Goal: Task Accomplishment & Management: Manage account settings

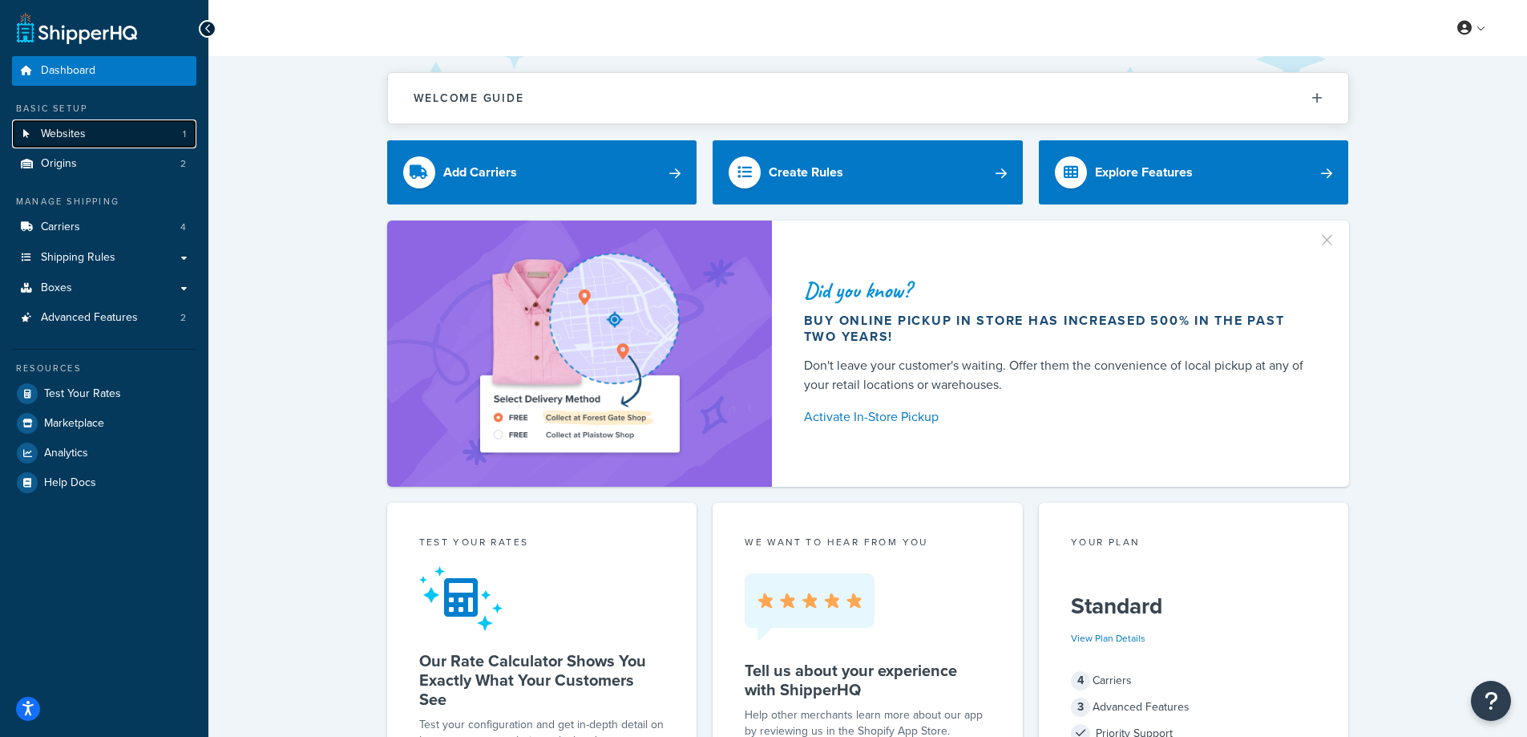
click at [59, 133] on span "Websites" at bounding box center [63, 134] width 45 height 14
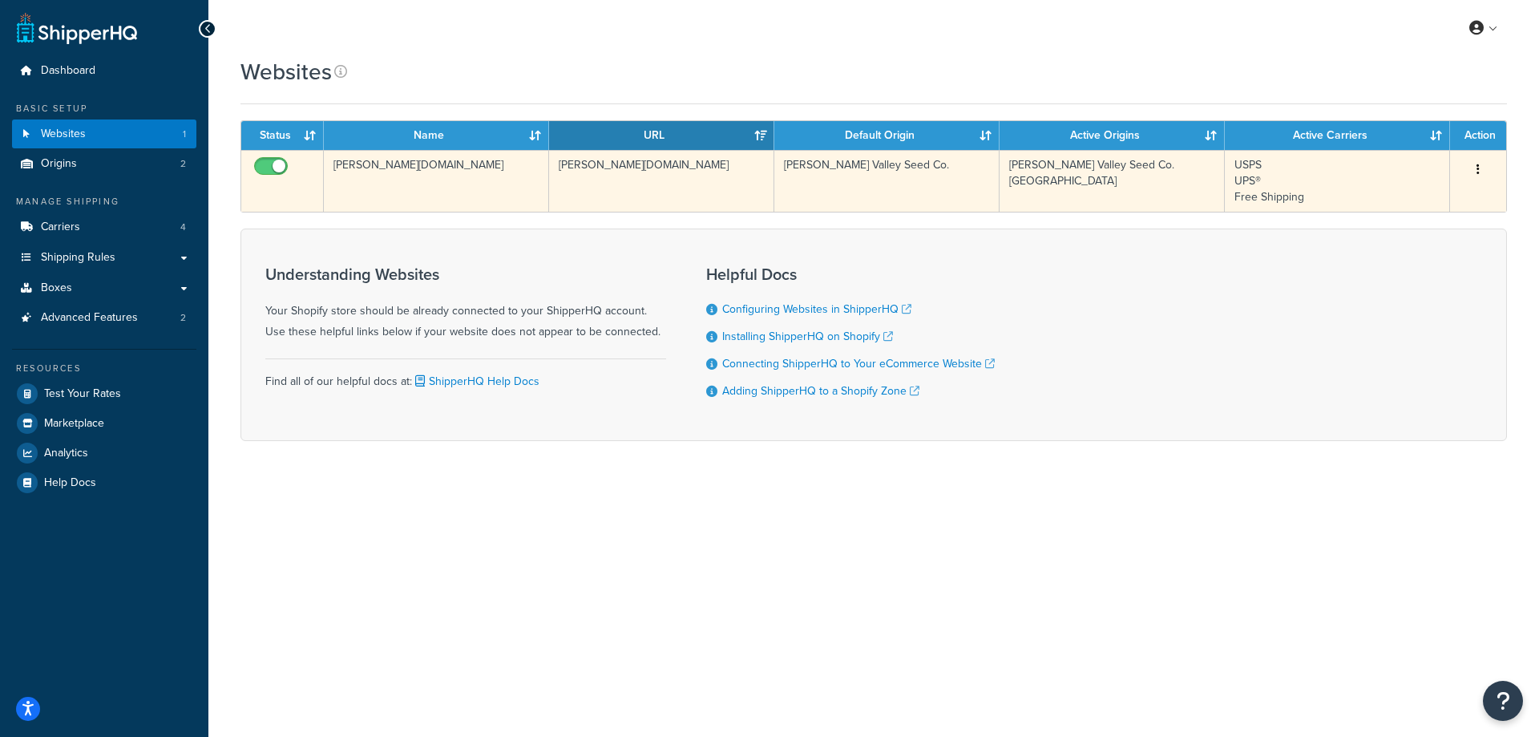
click at [1481, 172] on button "button" at bounding box center [1478, 170] width 22 height 26
click at [1390, 202] on link "Edit" at bounding box center [1413, 201] width 127 height 33
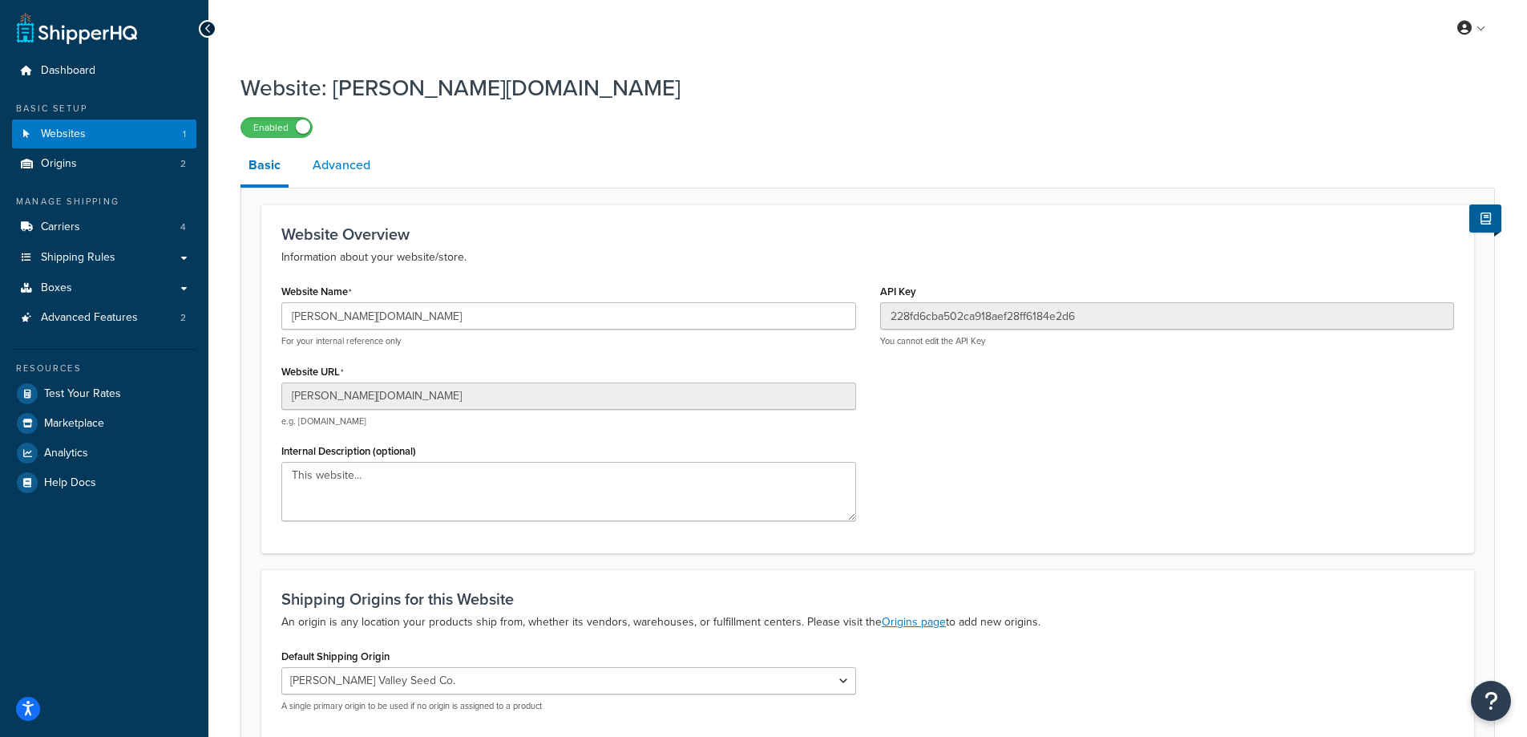
click at [341, 168] on link "Advanced" at bounding box center [342, 165] width 74 height 38
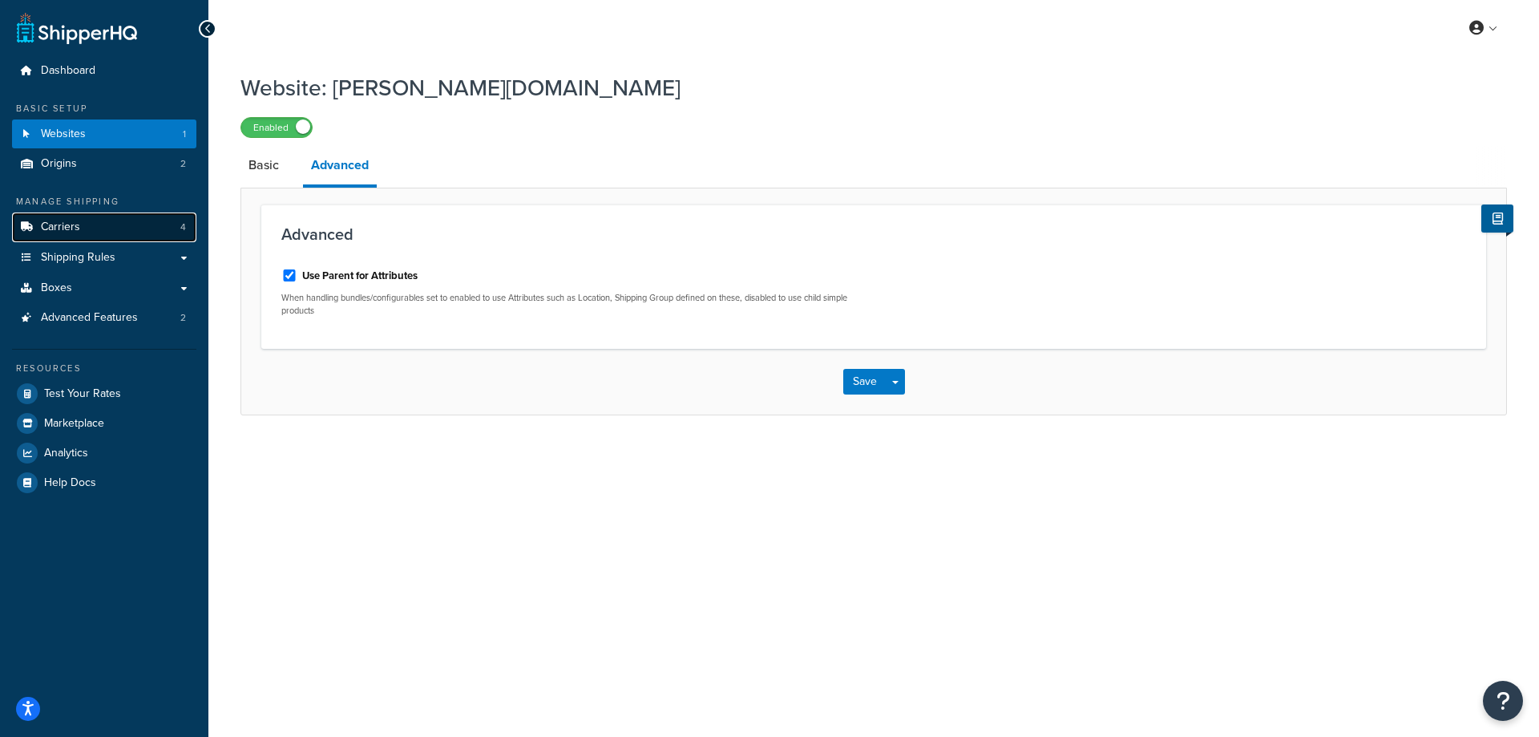
click at [83, 223] on link "Carriers 4" at bounding box center [104, 227] width 184 height 30
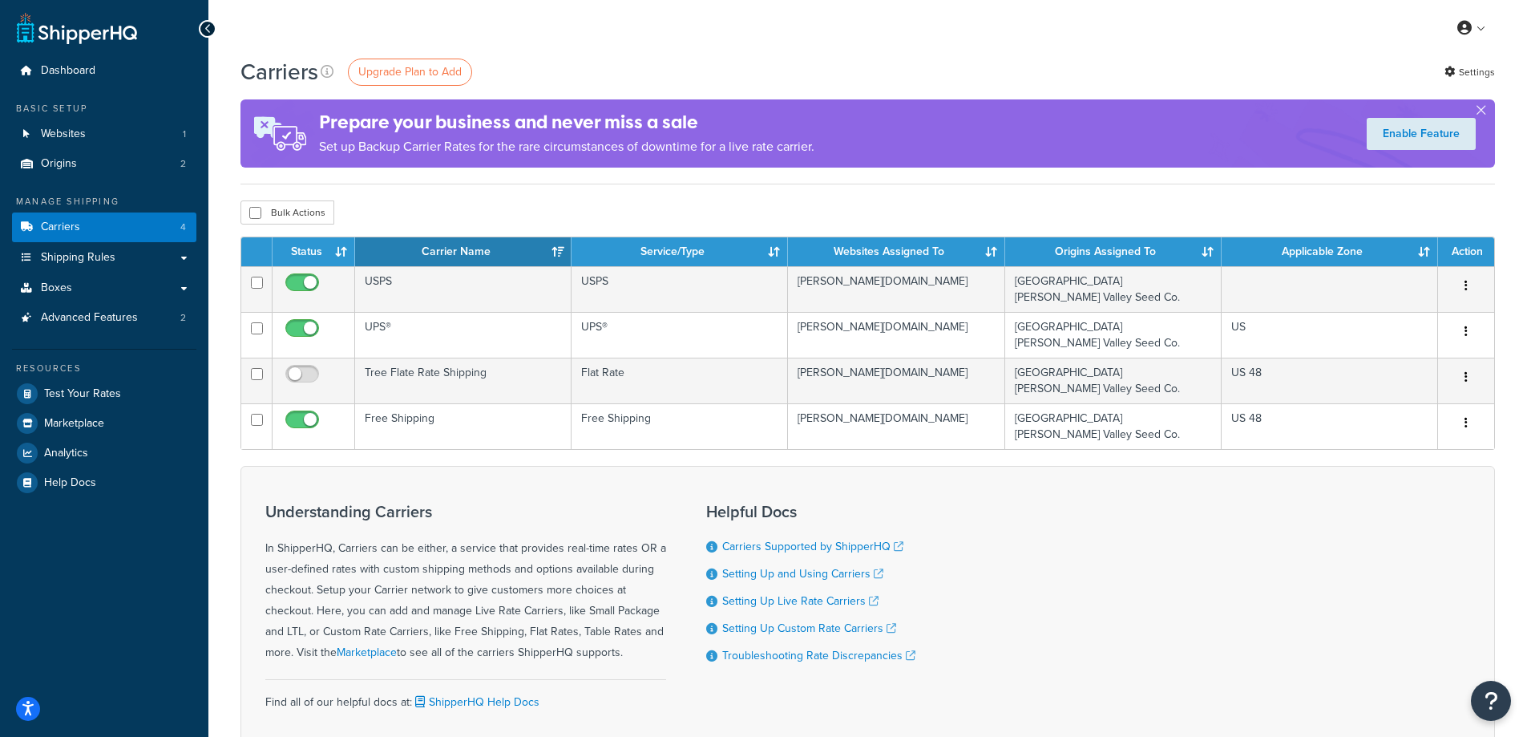
click at [1175, 680] on div "Understanding Carriers In ShipperHQ, Carriers can be either, a service that pro…" at bounding box center [867, 614] width 1254 height 296
click at [52, 257] on span "Shipping Rules" at bounding box center [78, 258] width 75 height 14
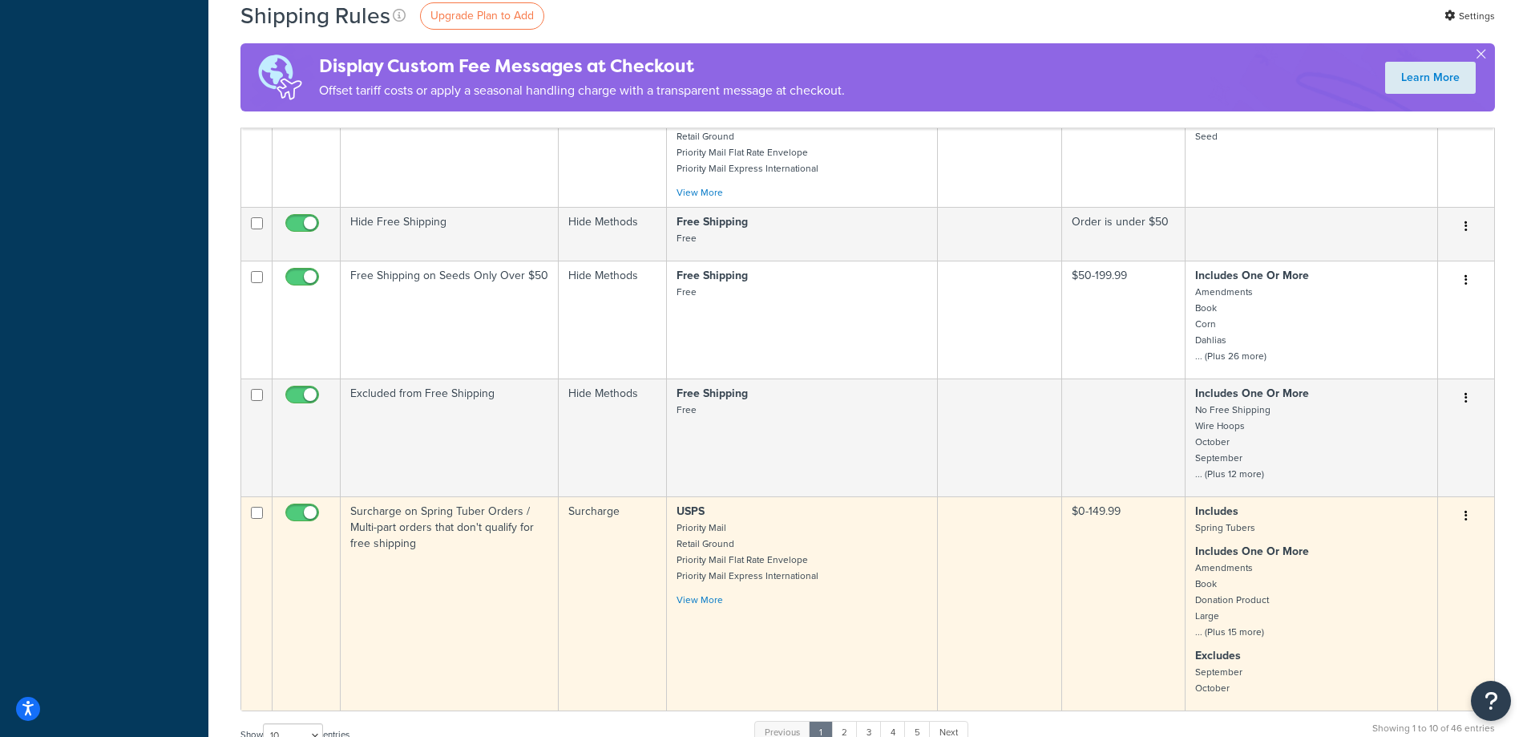
scroll to position [1042, 0]
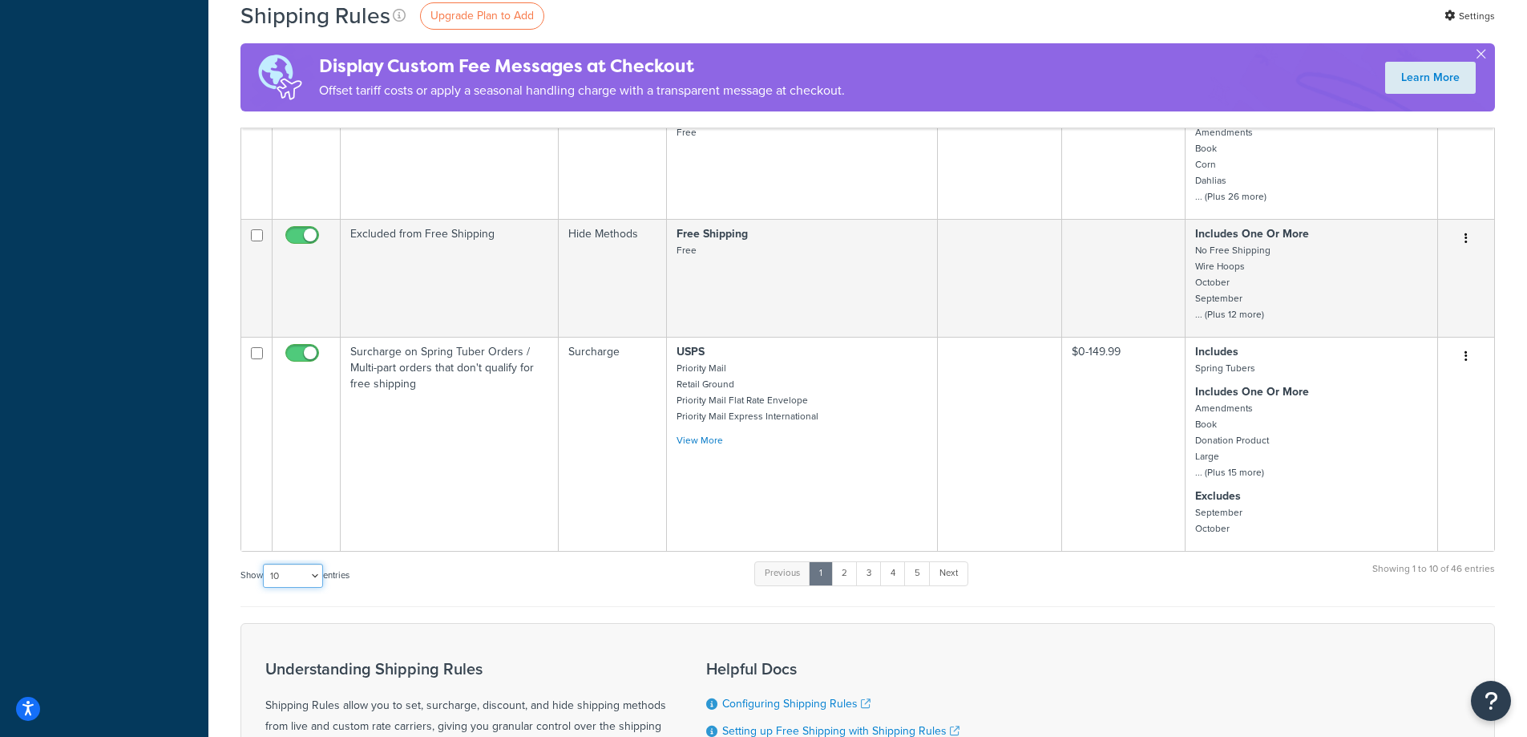
click at [318, 576] on select "10 15 25 50 100 1000" at bounding box center [293, 576] width 60 height 24
select select "50"
click at [265, 564] on select "10 15 25 50 100 1000" at bounding box center [293, 576] width 60 height 24
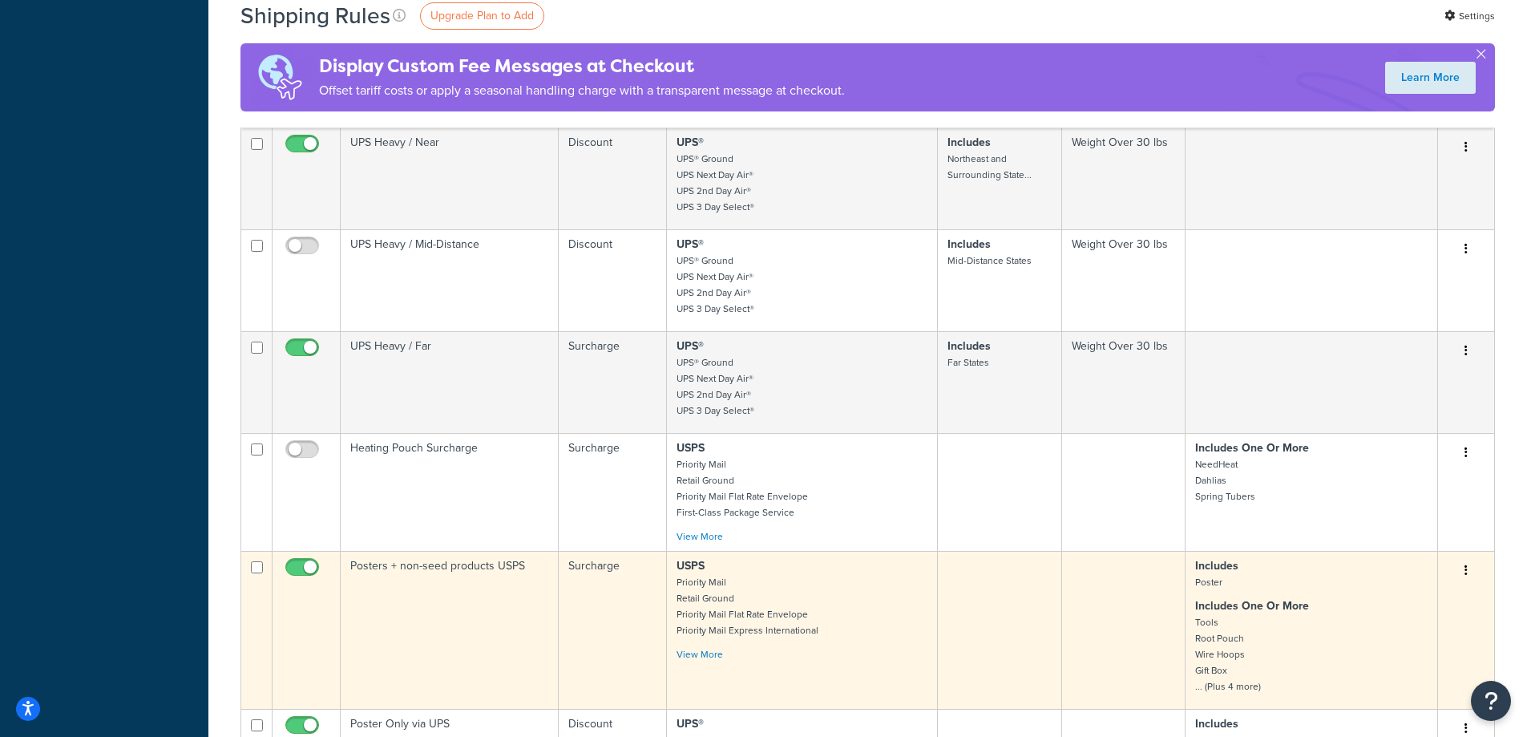
scroll to position [1764, 0]
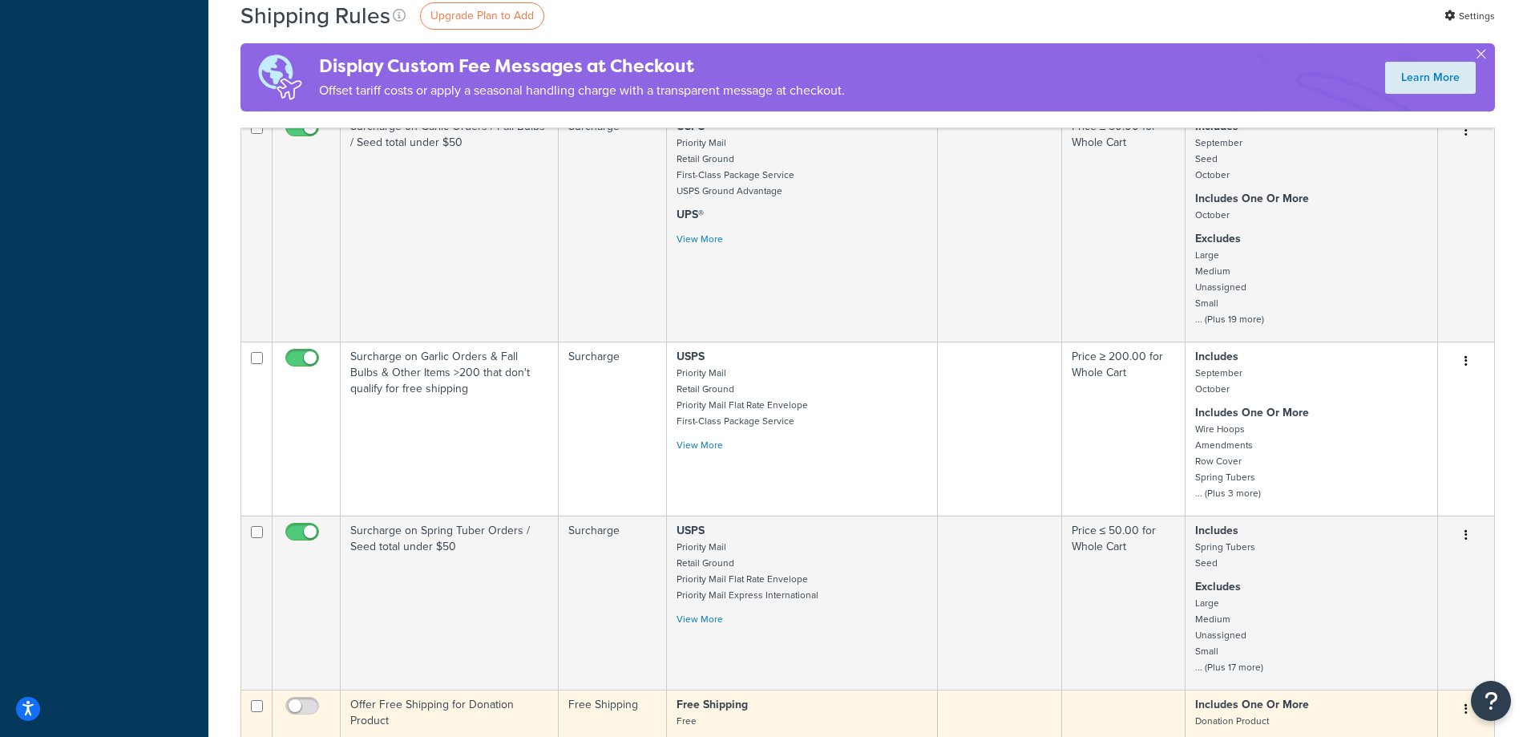
scroll to position [3767, 0]
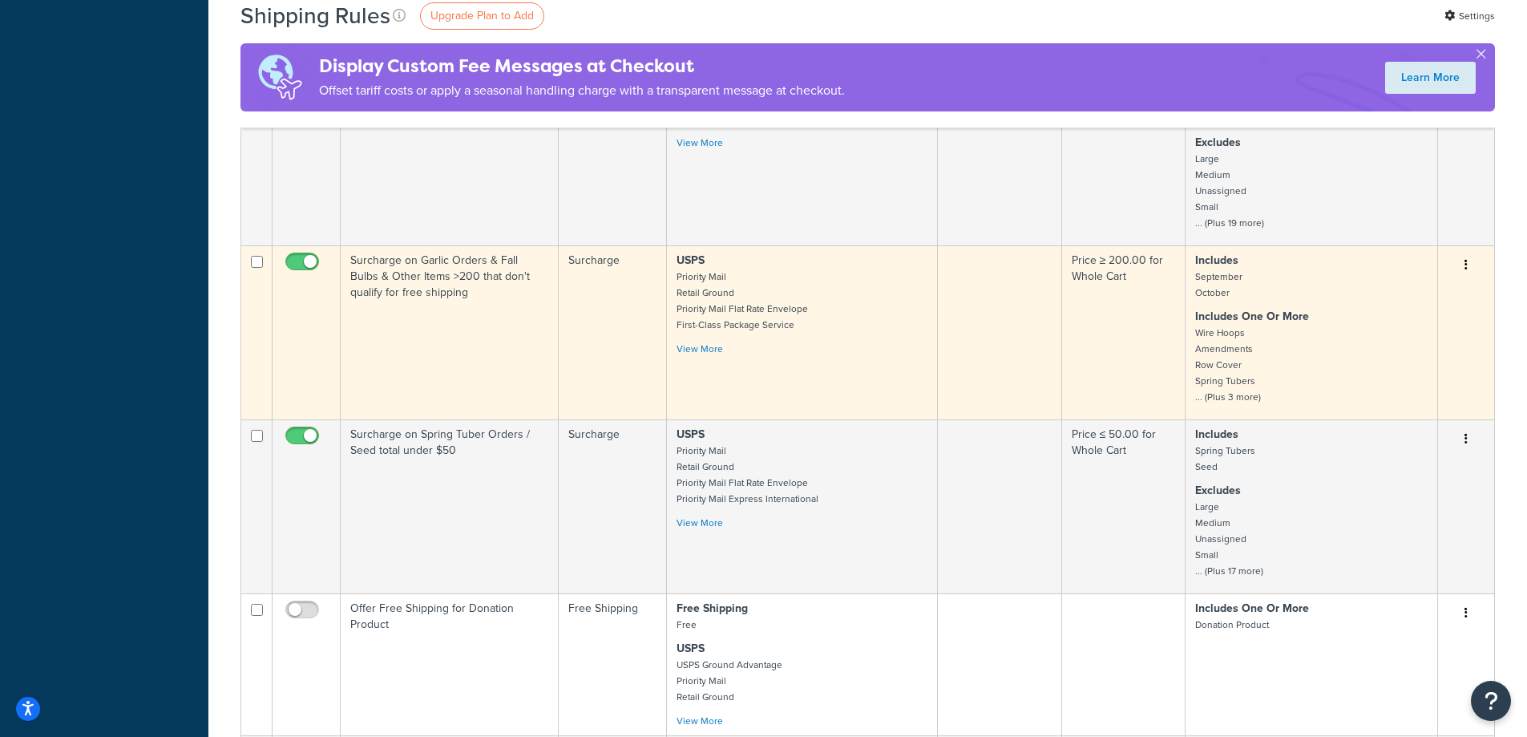
click at [466, 259] on td "Surcharge on Garlic Orders & Fall Bulbs & Other Items >200 that don't qualify f…" at bounding box center [450, 332] width 218 height 174
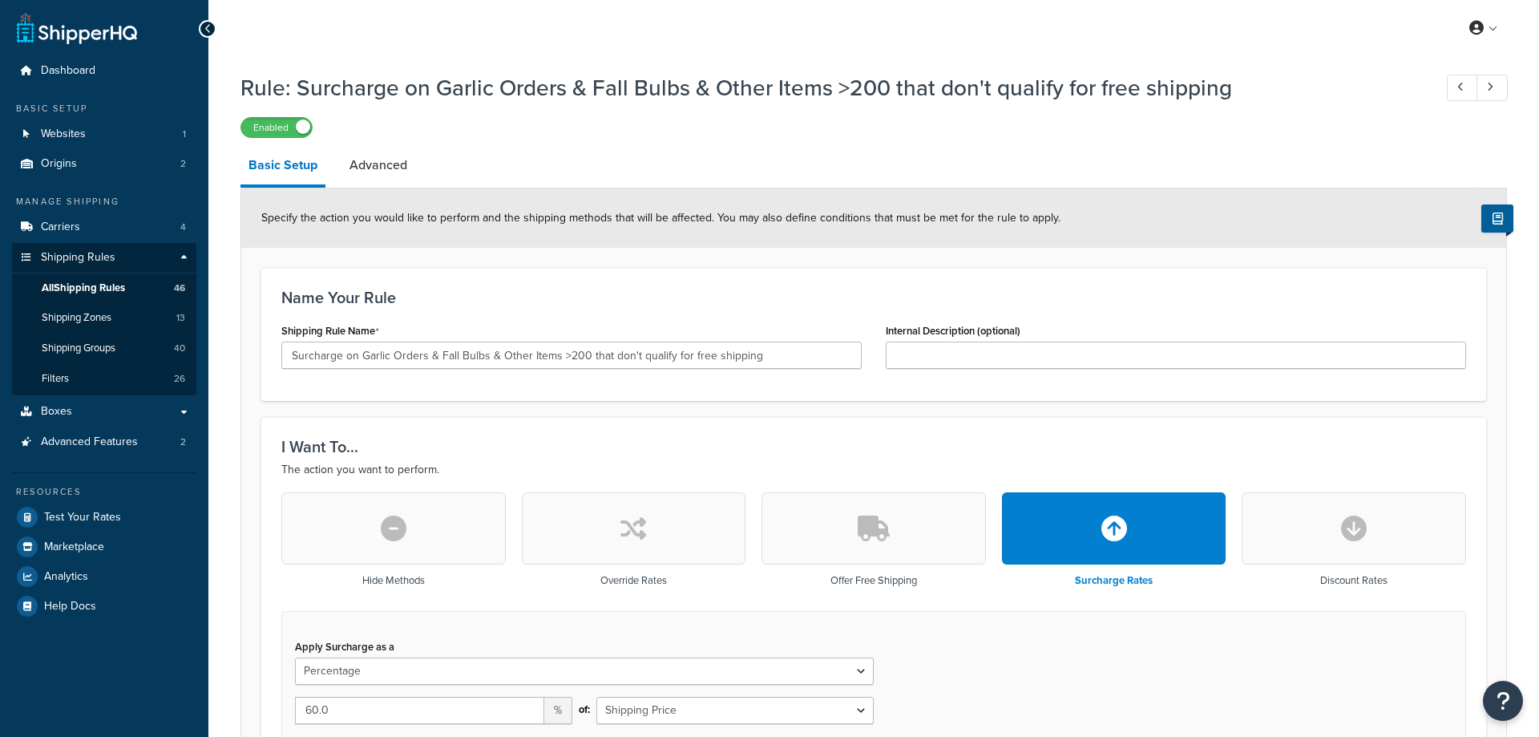
select select "PERCENTAGE"
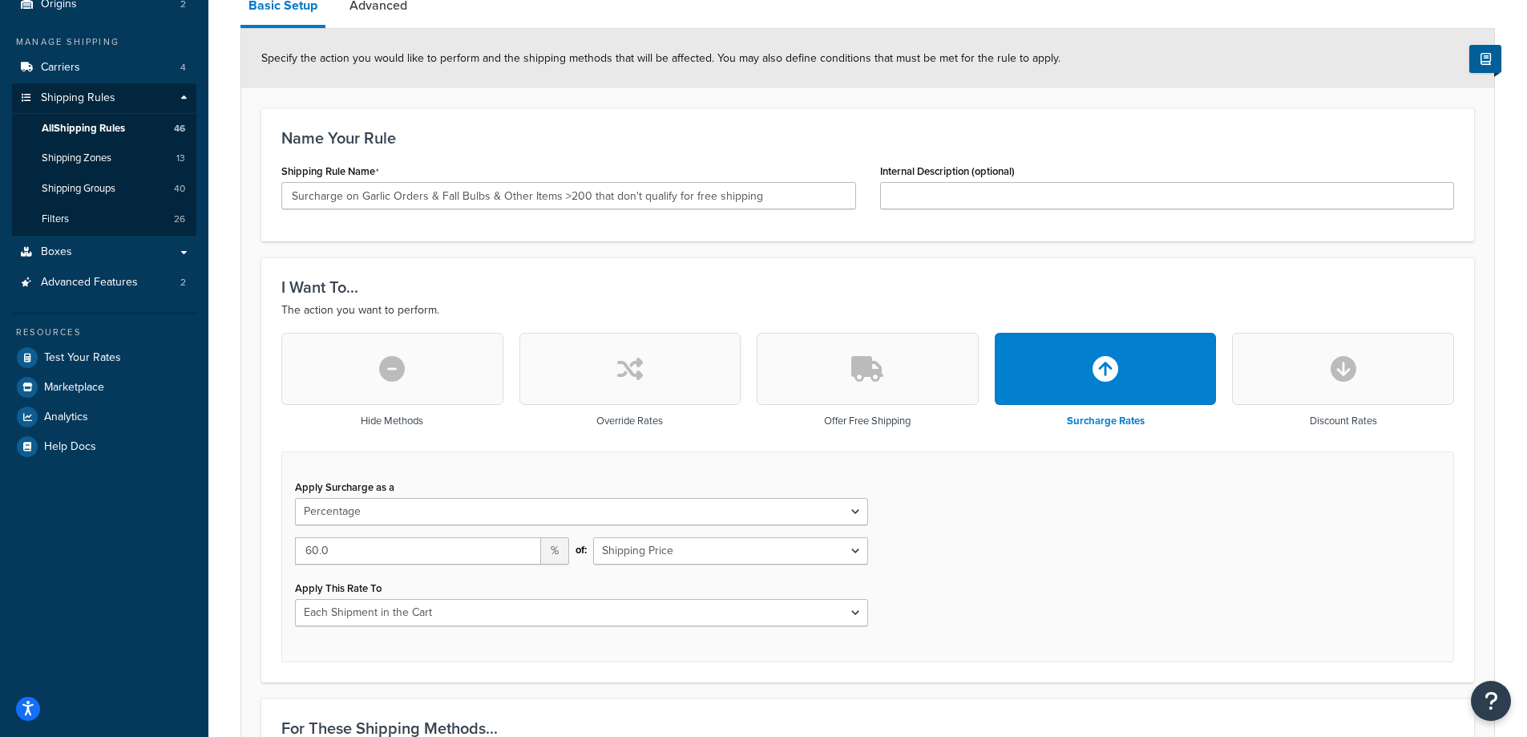
scroll to position [160, 0]
click at [888, 631] on div "Apply Surcharge as a Flat Rate Percentage Flat Rate & Percentage 60.0 % of: Shi…" at bounding box center [867, 555] width 1173 height 211
click at [74, 256] on link "Boxes" at bounding box center [104, 251] width 184 height 30
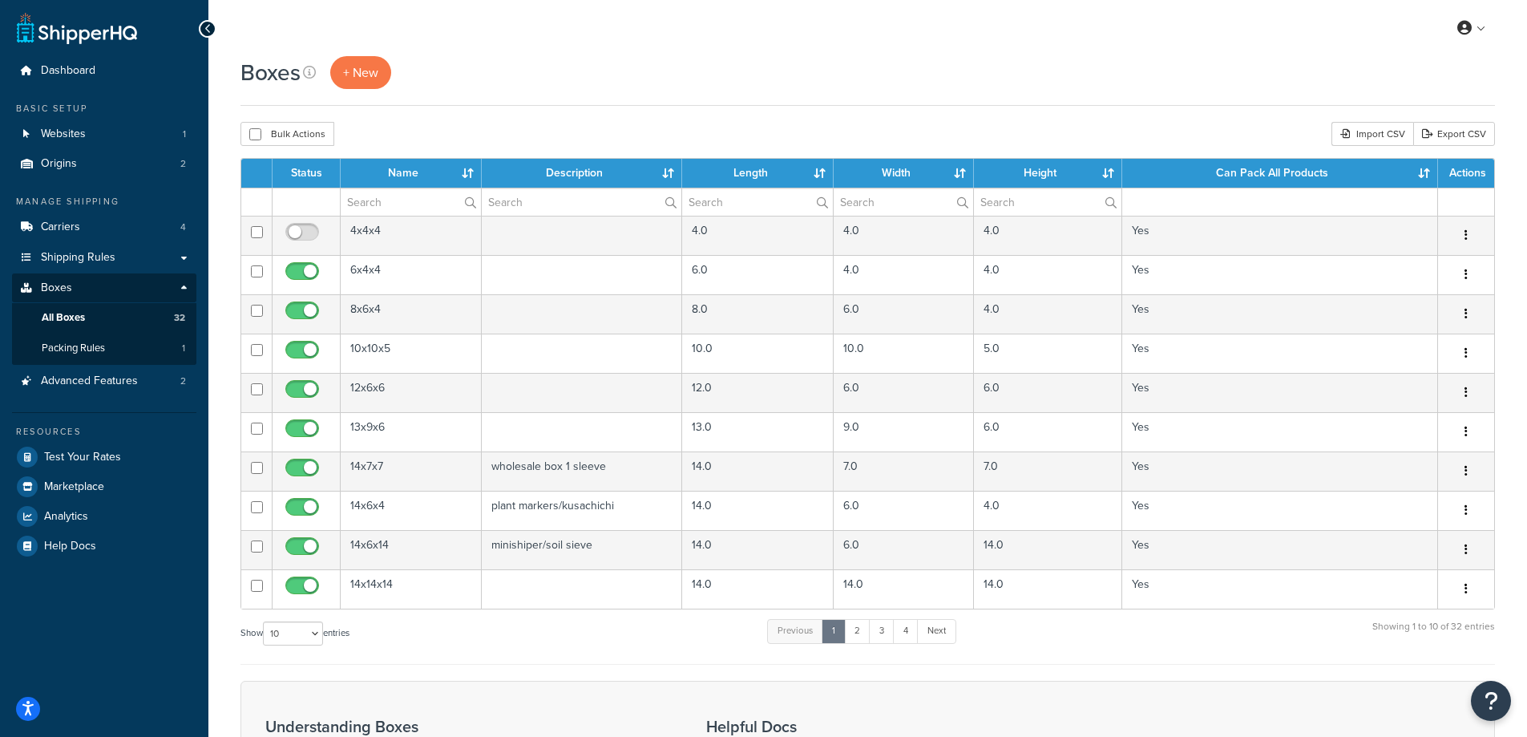
drag, startPoint x: 481, startPoint y: 645, endPoint x: 495, endPoint y: 642, distance: 14.8
click at [481, 645] on div "Show 10 15 25 50 100 1000 entries Previous 1 2 3 4 Next Showing 1 to 10 of 32 e…" at bounding box center [867, 640] width 1254 height 47
click at [75, 137] on span "Websites" at bounding box center [63, 134] width 45 height 14
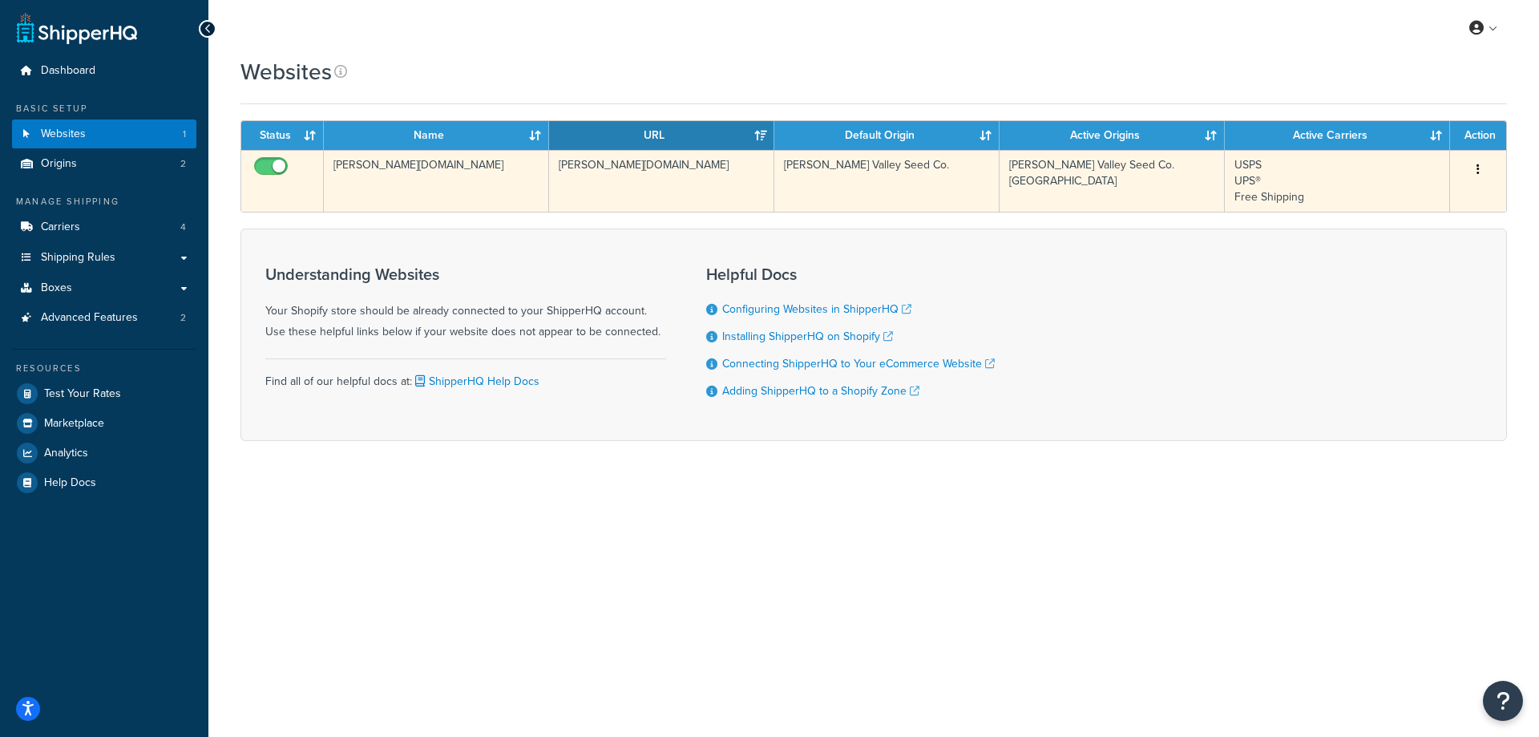
click at [1476, 170] on button "button" at bounding box center [1478, 170] width 22 height 26
click at [1411, 204] on link "Edit" at bounding box center [1413, 201] width 127 height 33
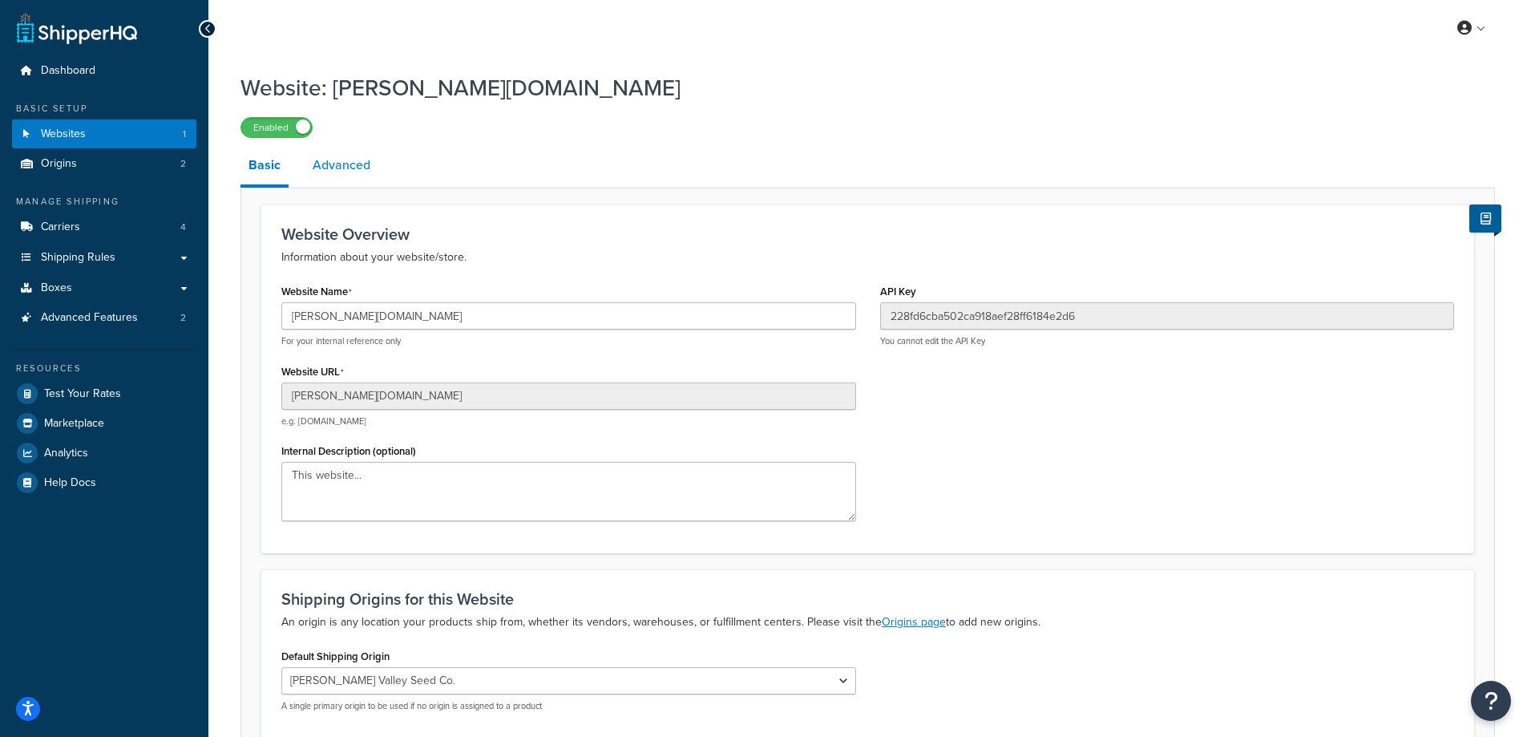
click at [348, 170] on link "Advanced" at bounding box center [342, 165] width 74 height 38
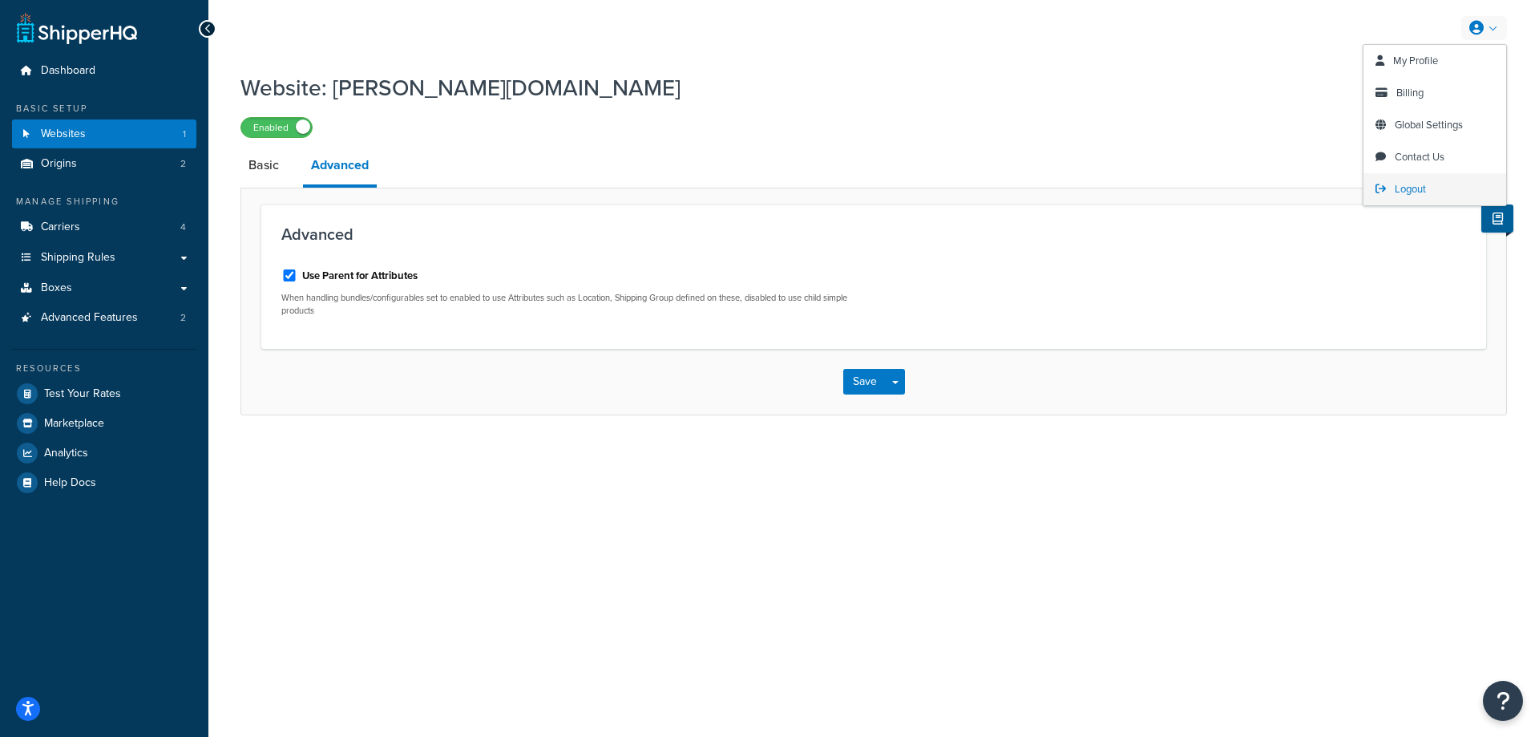
click at [1431, 188] on link "Logout" at bounding box center [1435, 189] width 143 height 32
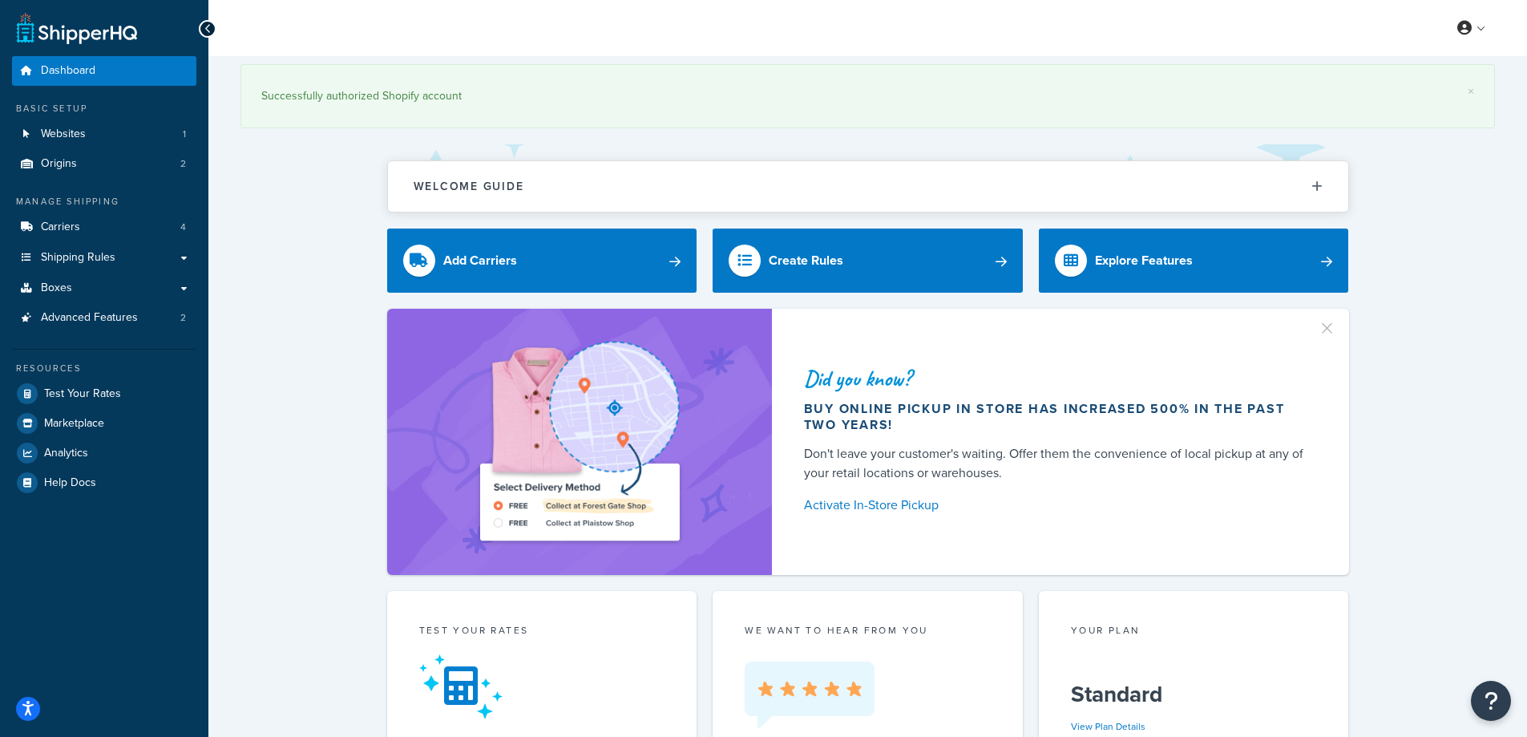
click at [1115, 111] on div "× Successfully authorized Shopify account" at bounding box center [867, 96] width 1254 height 64
click at [92, 138] on link "Websites 1" at bounding box center [104, 134] width 184 height 30
click at [101, 71] on link "Dashboard" at bounding box center [104, 71] width 184 height 30
click at [54, 288] on span "Boxes" at bounding box center [56, 288] width 31 height 14
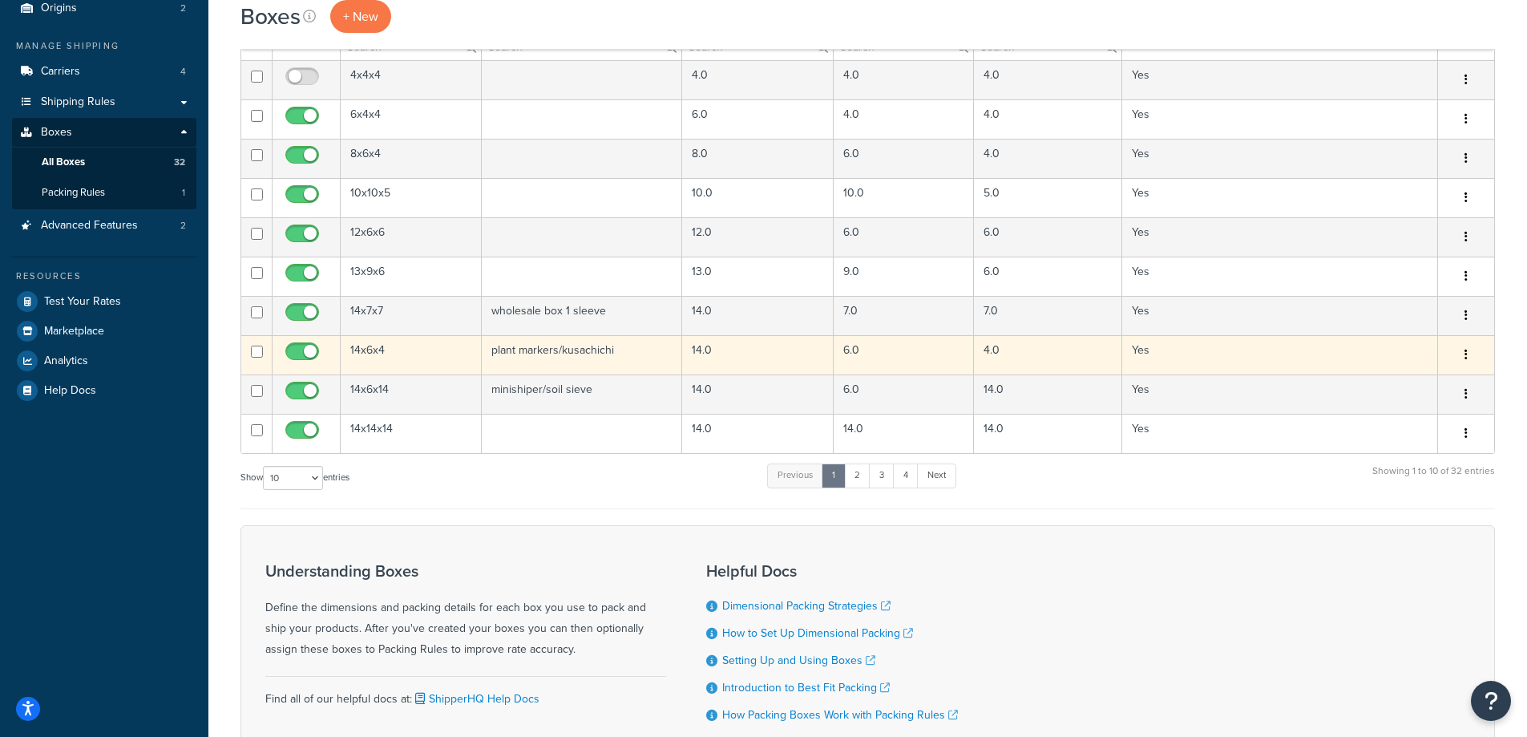
scroll to position [160, 0]
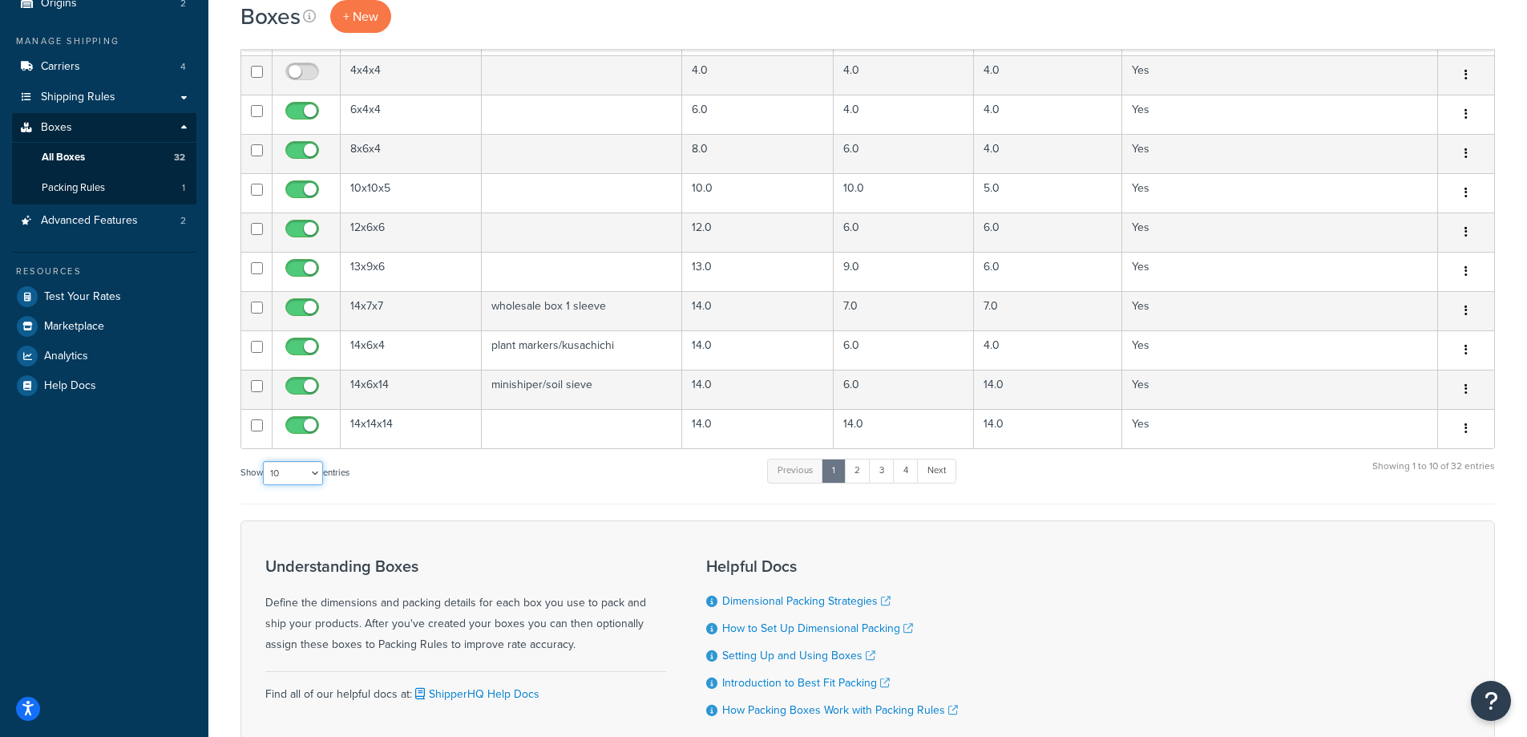
click at [313, 476] on select "10 15 25 50 100 1000" at bounding box center [293, 473] width 60 height 24
select select "50"
click at [265, 462] on select "10 15 25 50 100 1000" at bounding box center [293, 473] width 60 height 24
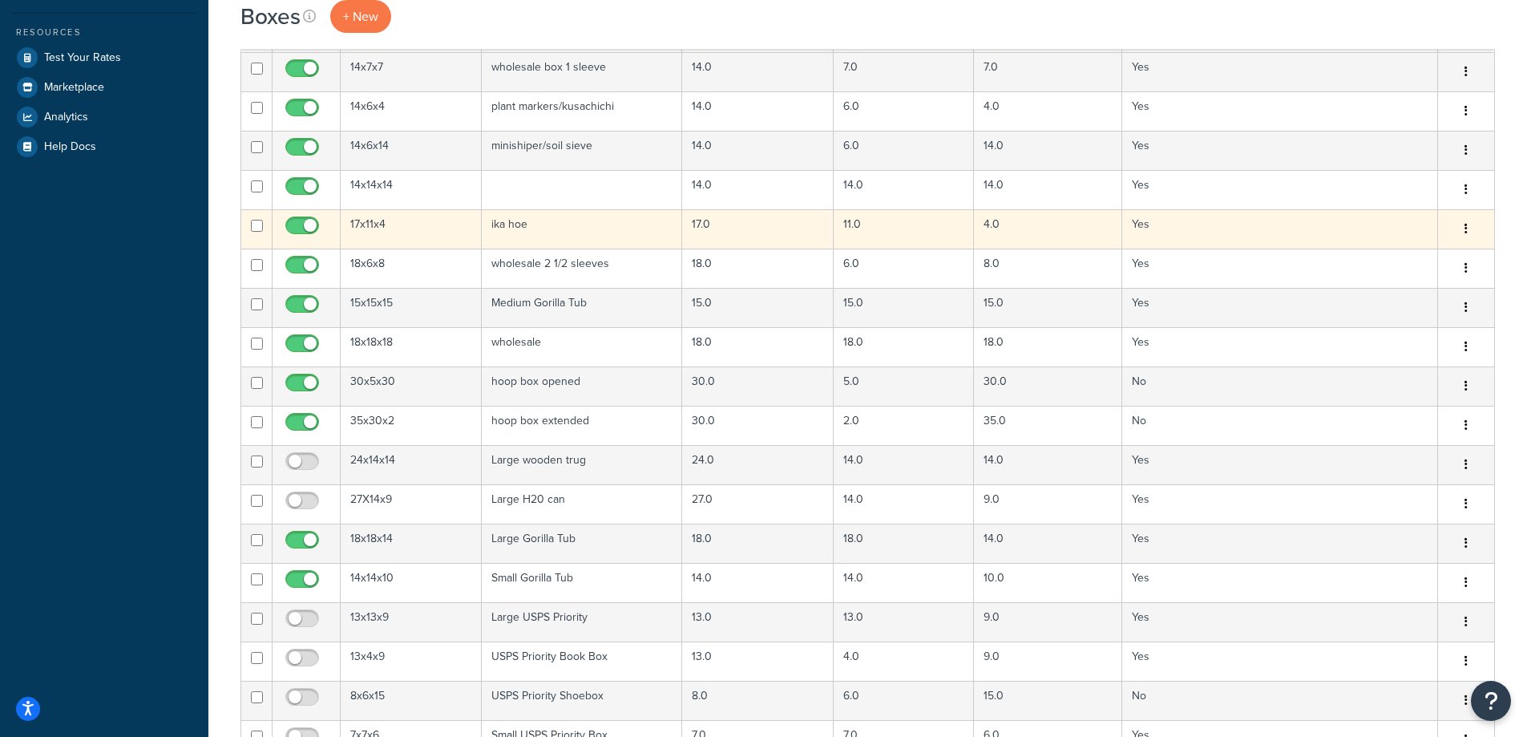
scroll to position [401, 0]
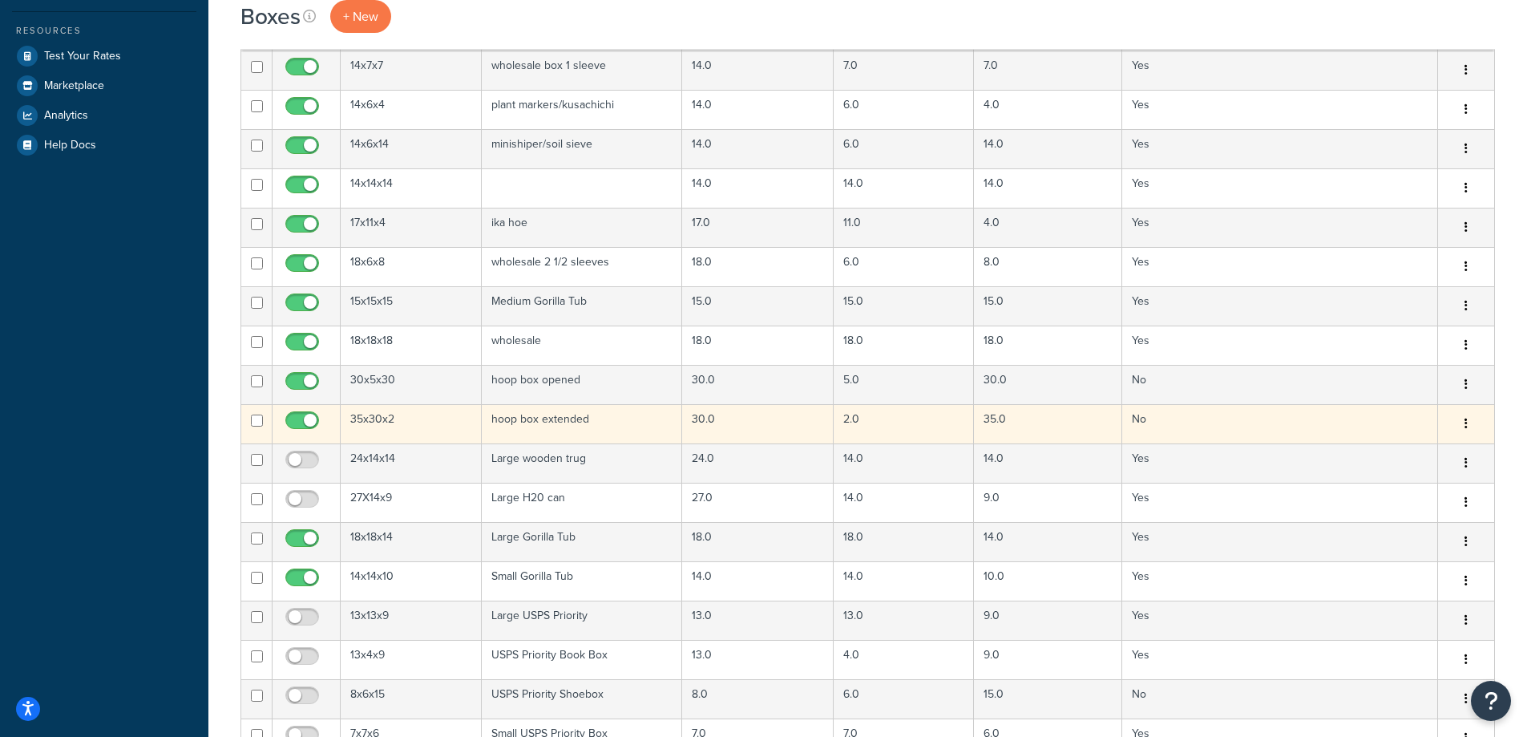
click at [1466, 426] on icon "button" at bounding box center [1466, 423] width 3 height 11
click at [1396, 453] on link "Edit" at bounding box center [1413, 454] width 127 height 33
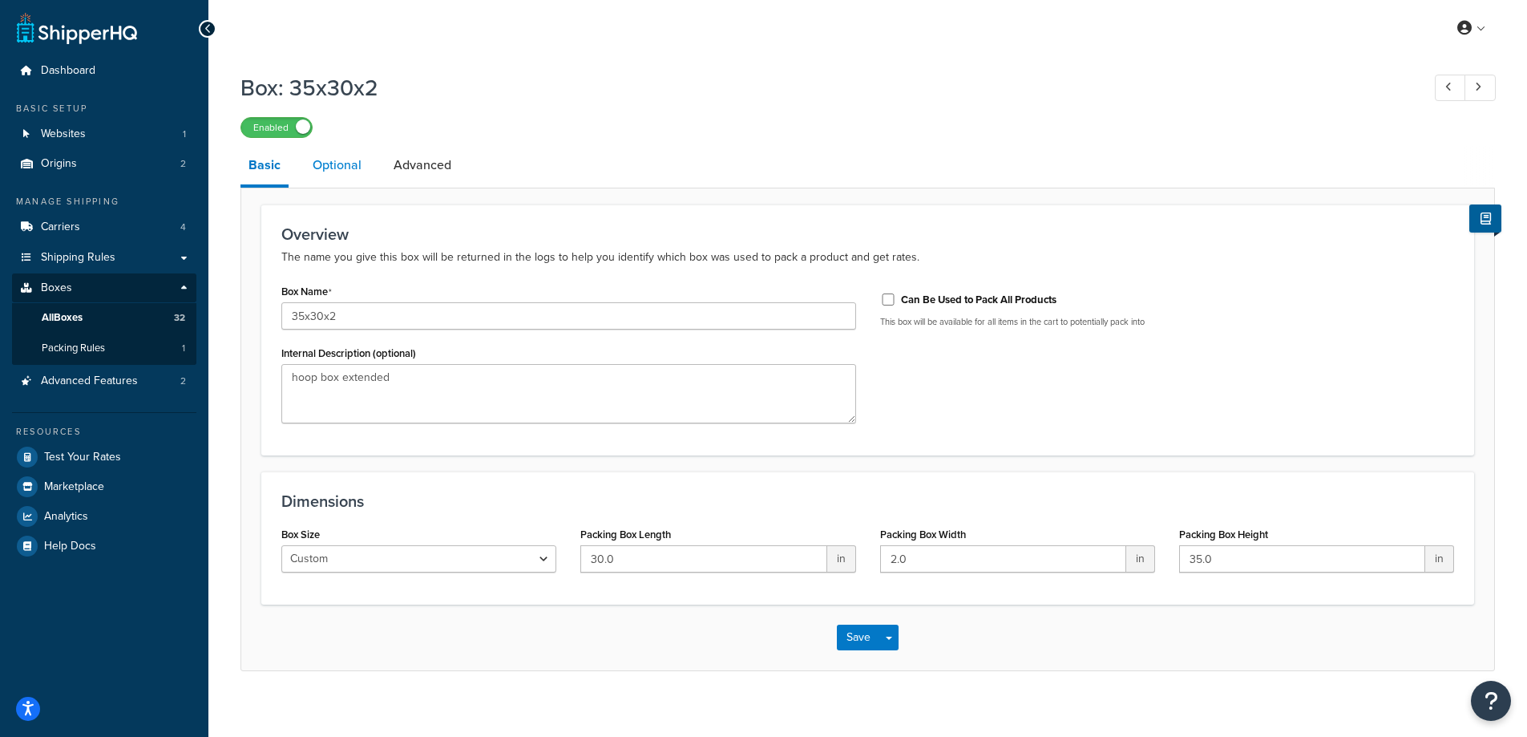
click at [328, 162] on link "Optional" at bounding box center [337, 165] width 65 height 38
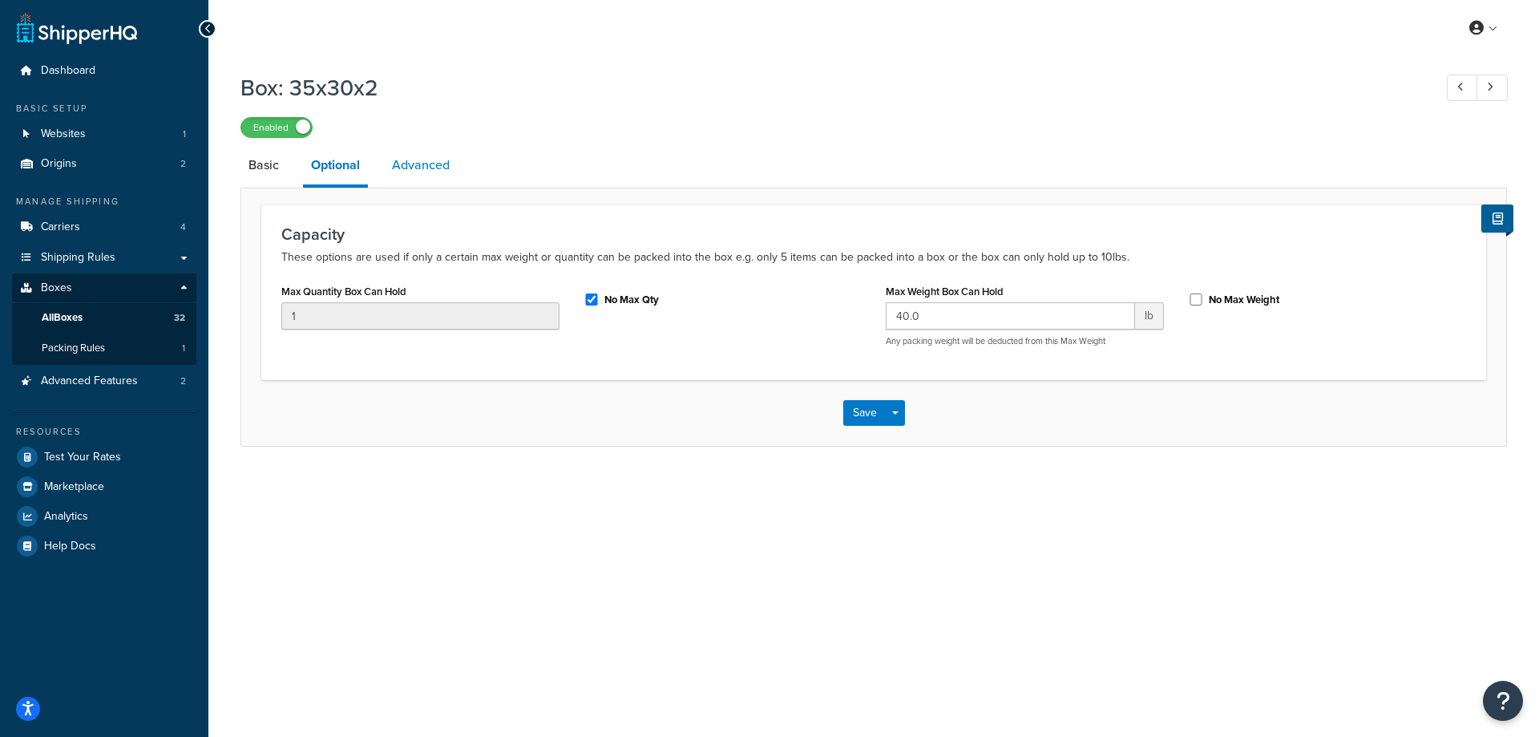
click at [438, 168] on link "Advanced" at bounding box center [421, 165] width 74 height 38
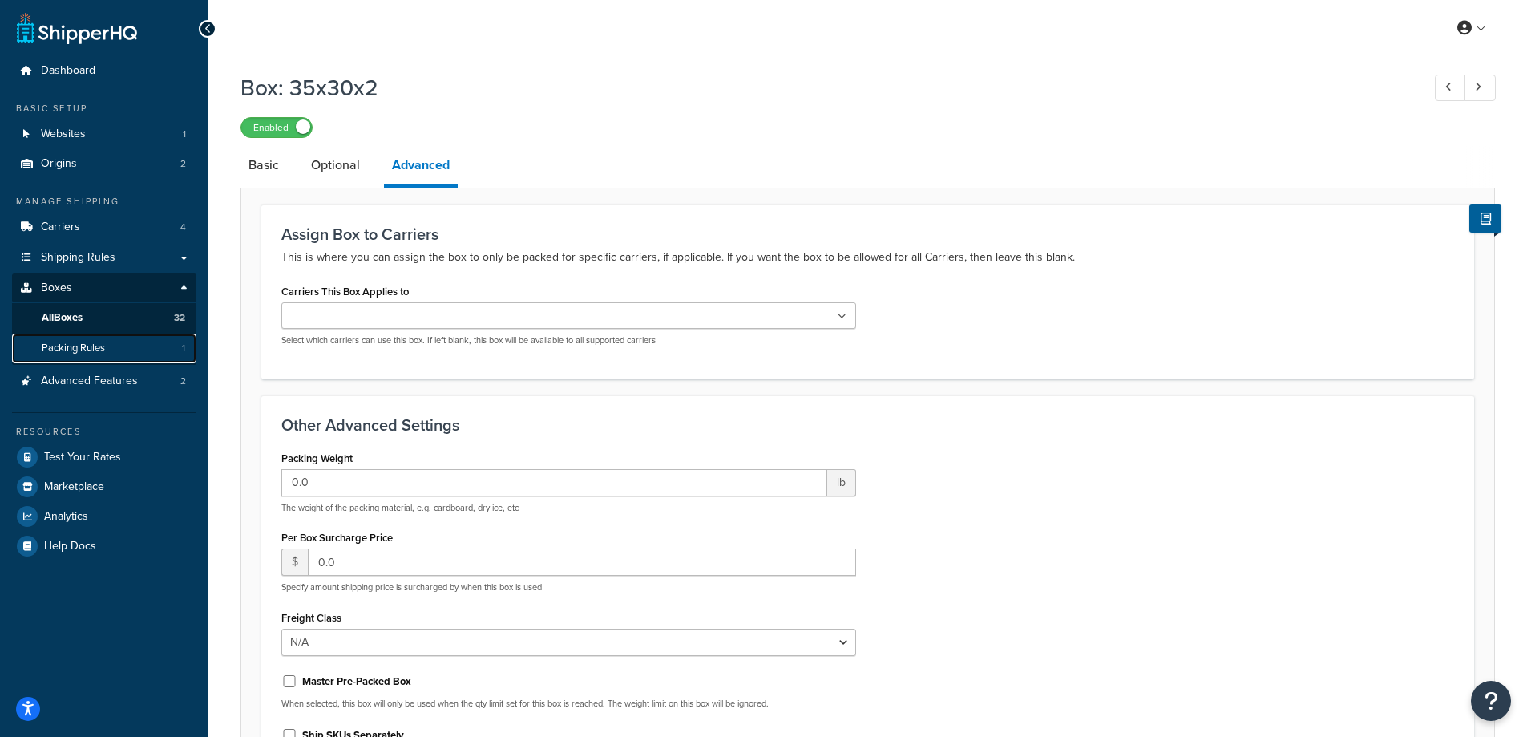
click at [103, 353] on span "Packing Rules" at bounding box center [73, 348] width 63 height 14
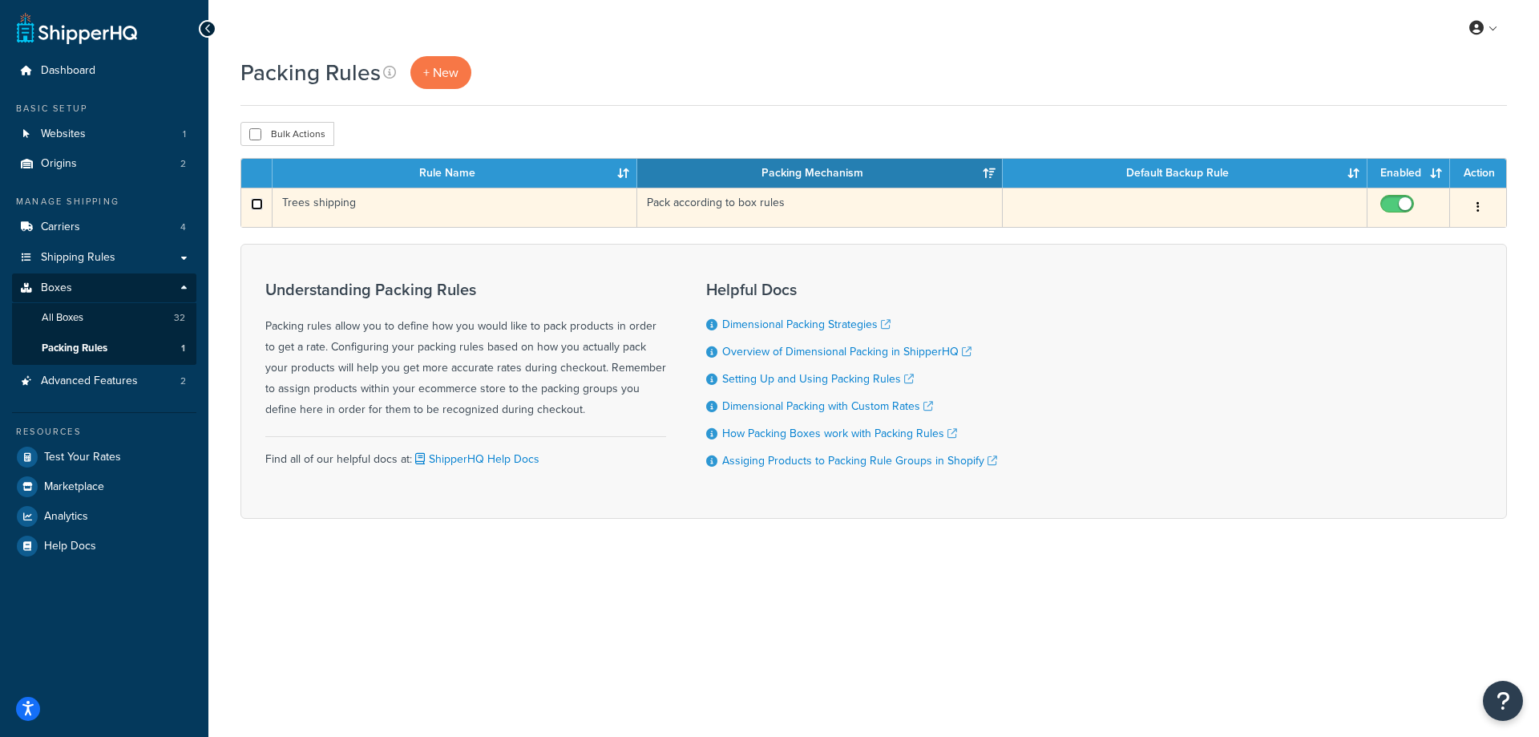
click at [252, 203] on input "checkbox" at bounding box center [257, 204] width 12 height 12
checkbox input "true"
click at [321, 208] on td "Trees shipping" at bounding box center [455, 207] width 365 height 39
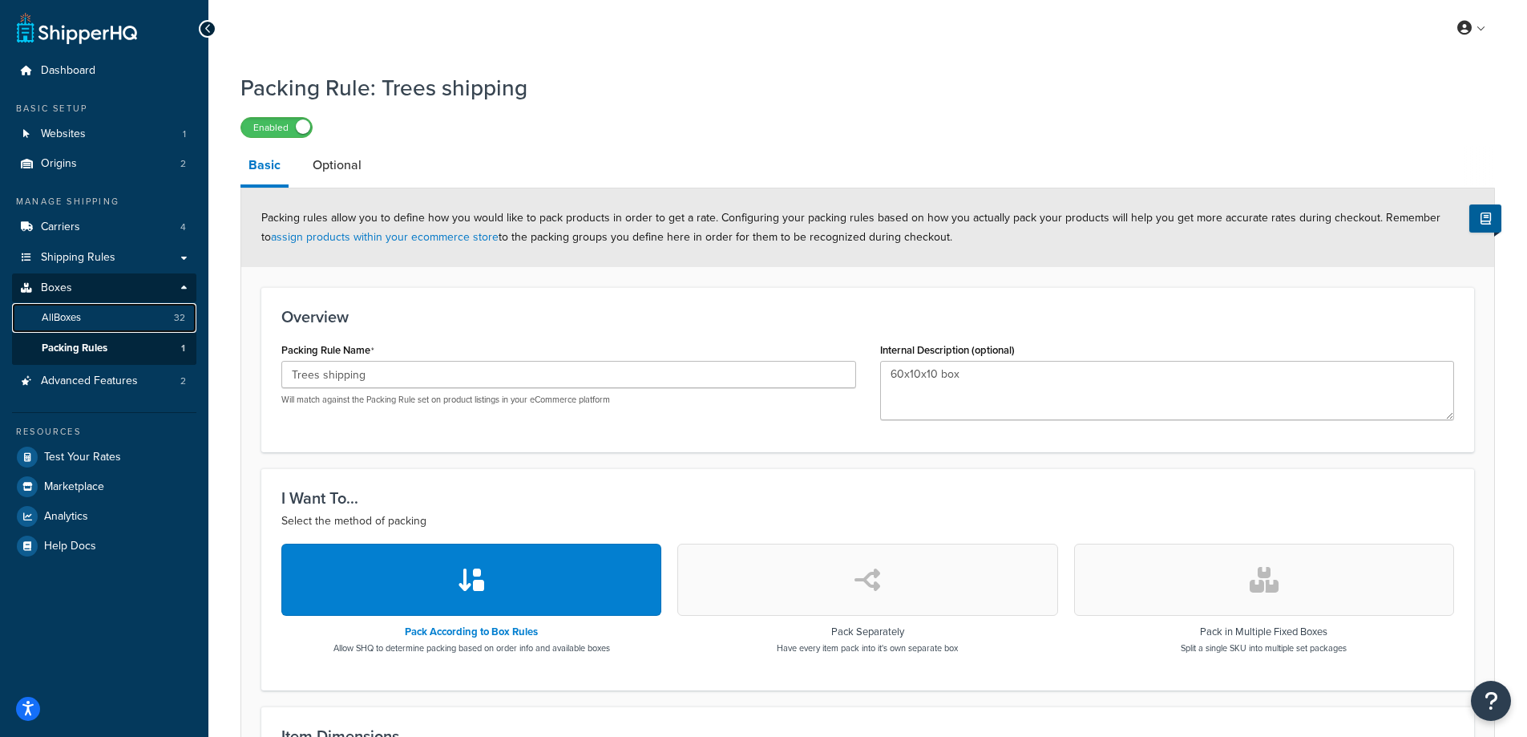
click at [87, 317] on link "All Boxes 32" at bounding box center [104, 318] width 184 height 30
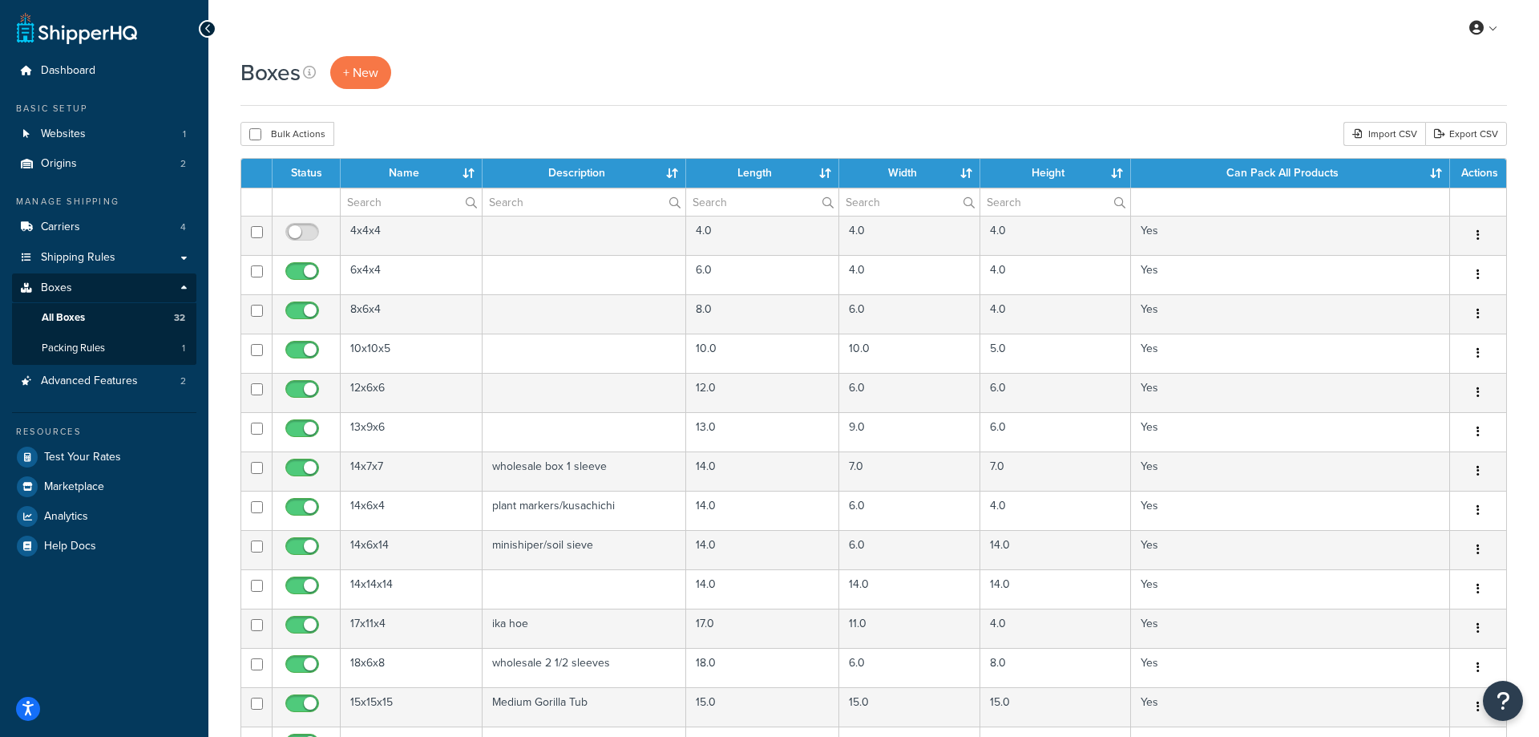
select select "50"
